Goal: Use online tool/utility: Utilize a website feature to perform a specific function

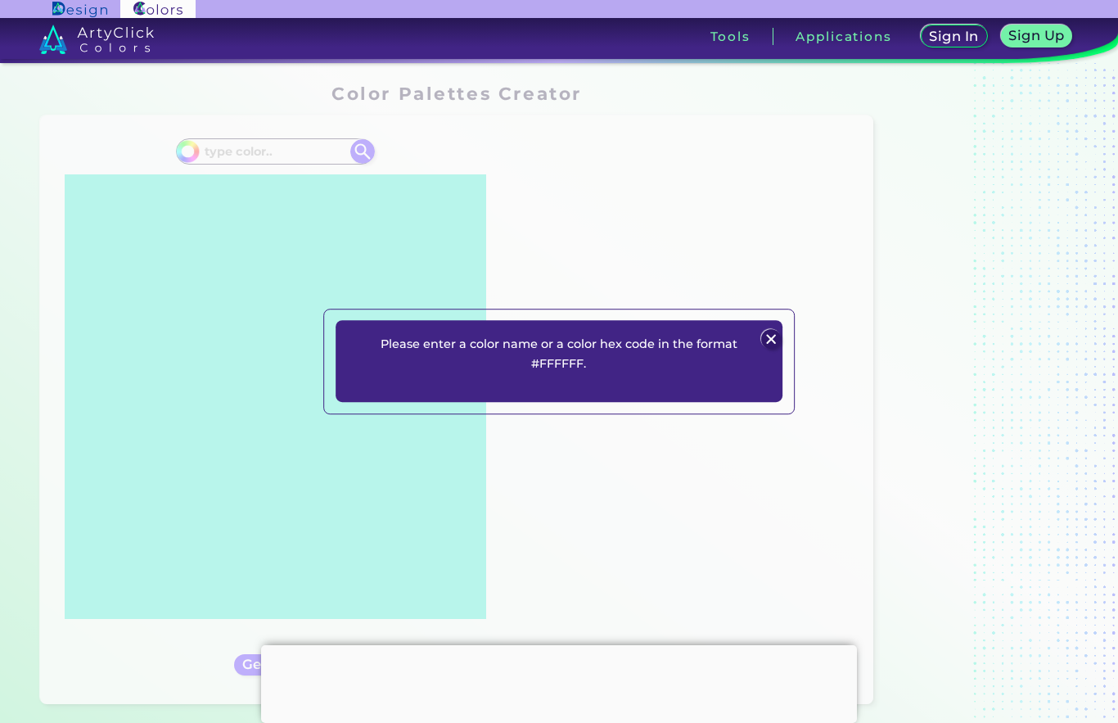
click at [634, 374] on p "Please enter a color name or a color hex code in the format #FFFFFF." at bounding box center [559, 354] width 368 height 40
click at [771, 349] on img at bounding box center [772, 339] width 20 height 20
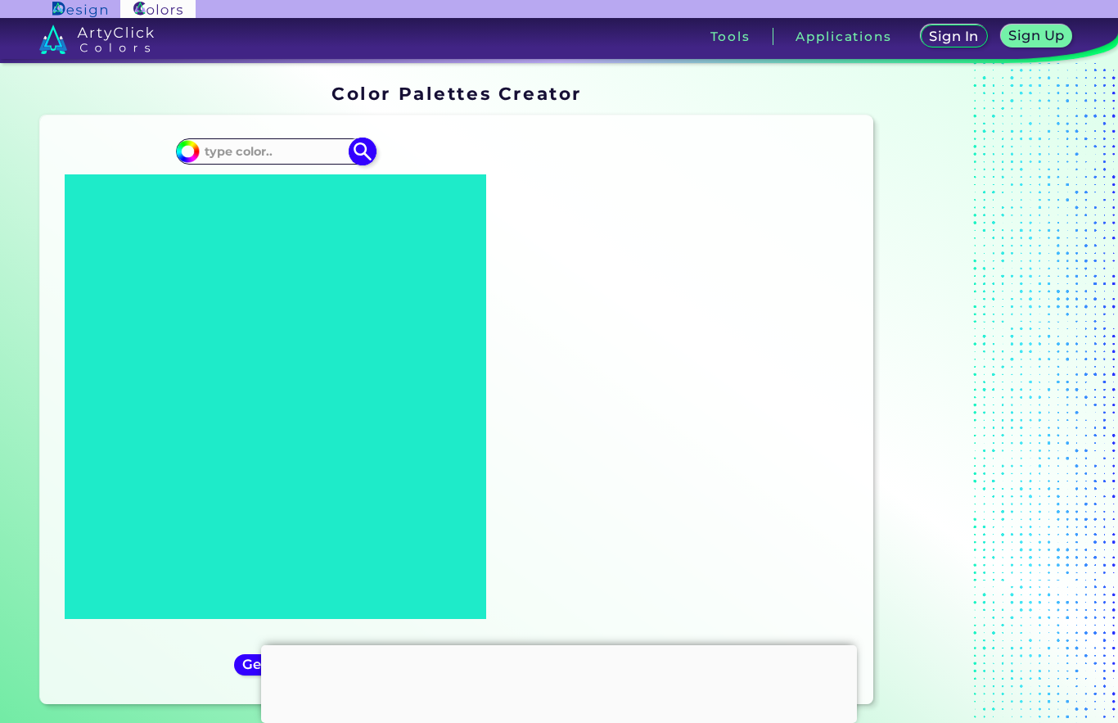
click at [255, 145] on input at bounding box center [275, 152] width 152 height 22
type input "Blue [PERSON_NAME]"
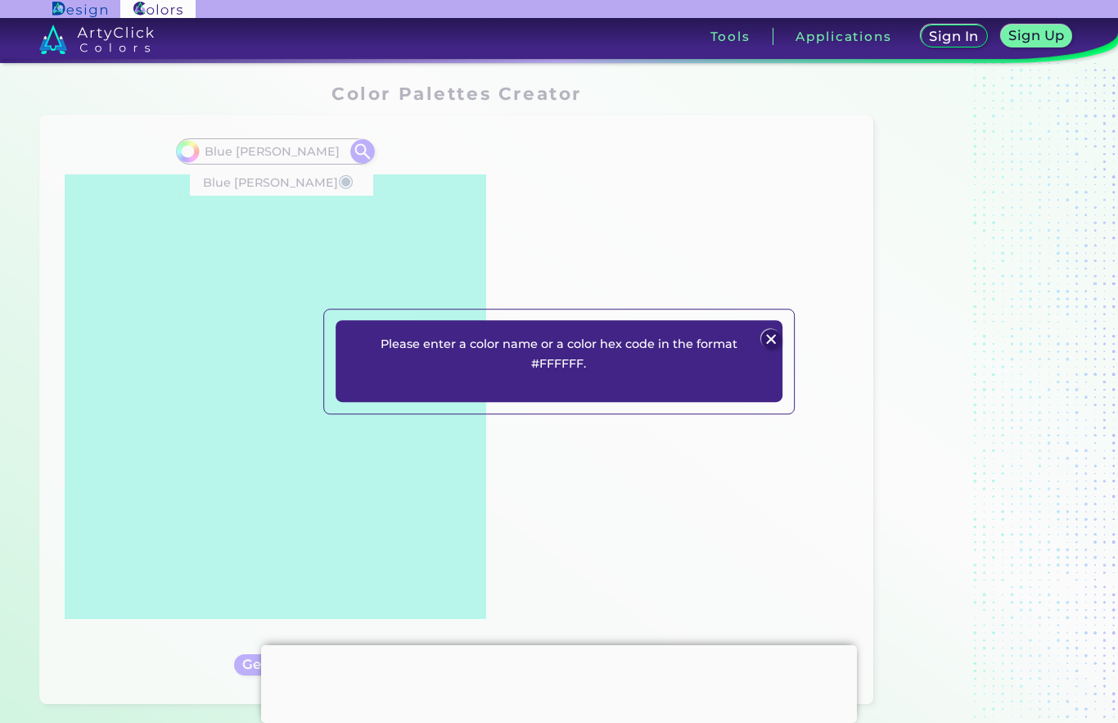
click at [206, 180] on div "Please enter a color name or a color hex code in the format #FFFFFF. Plans Sign…" at bounding box center [559, 361] width 1118 height 723
click at [764, 349] on img at bounding box center [772, 339] width 20 height 20
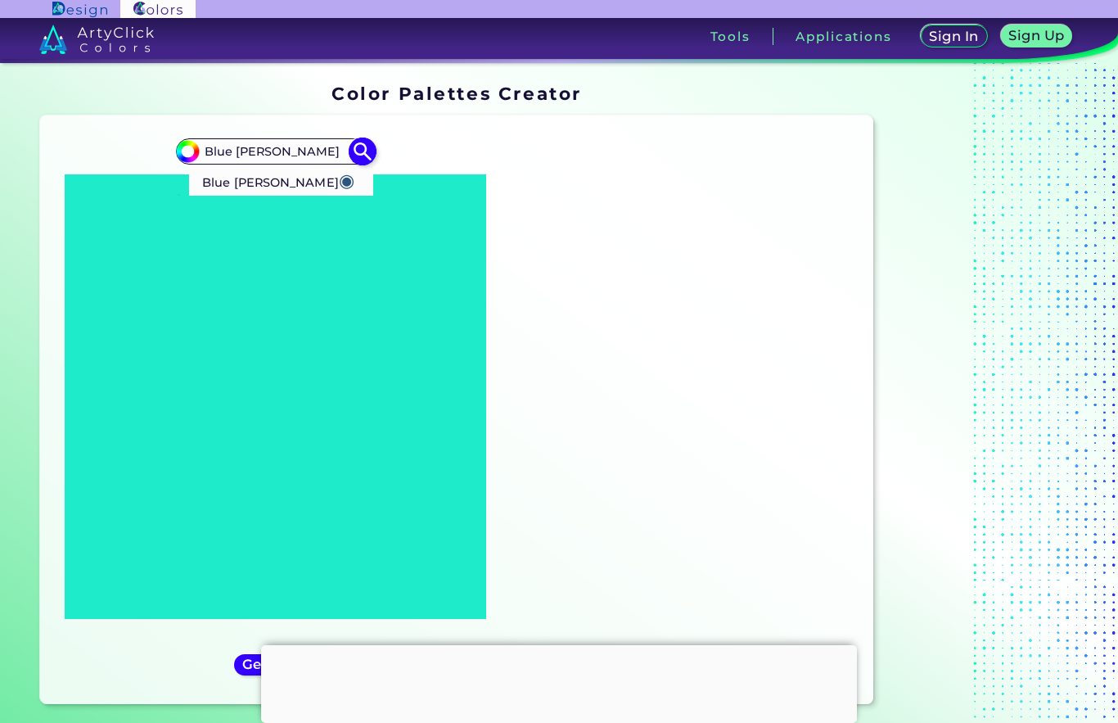
click at [214, 179] on p "Blue [PERSON_NAME] ◉" at bounding box center [278, 180] width 152 height 30
type input "#2b547e"
type input "#2B547E"
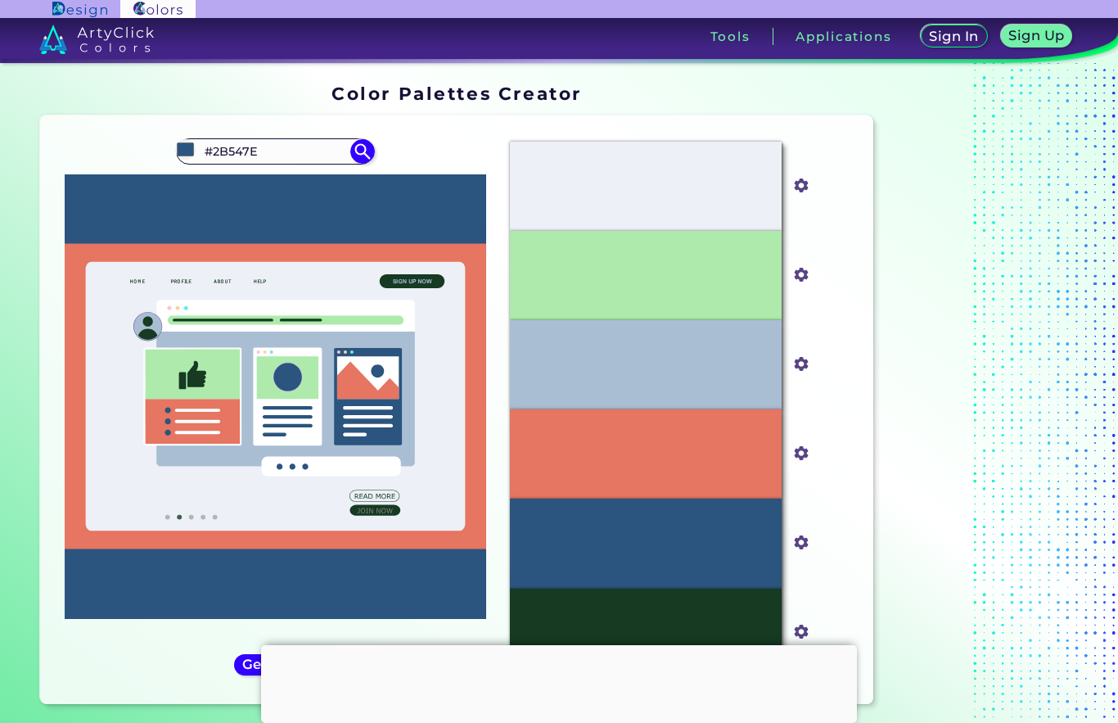
click at [151, 237] on icon at bounding box center [276, 396] width 422 height 444
